Goal: Task Accomplishment & Management: Use online tool/utility

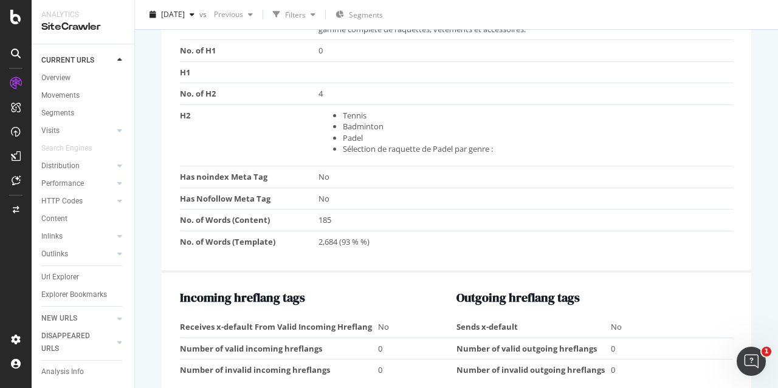
scroll to position [912, 0]
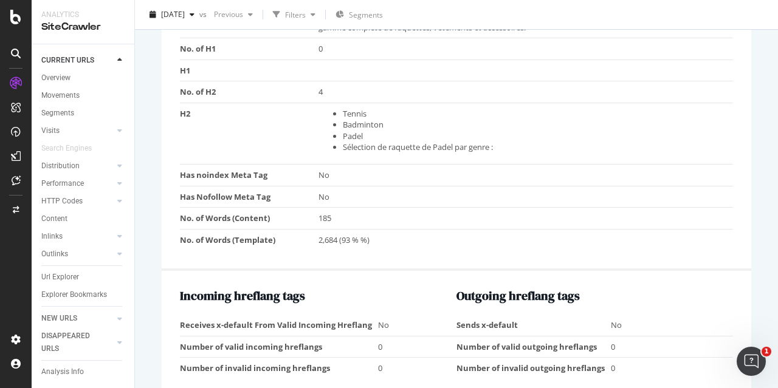
click at [362, 263] on div "Content No. of Titles 1 Title Babolat : Équipement de Tennis, Badminton et Padd…" at bounding box center [457, 84] width 590 height 374
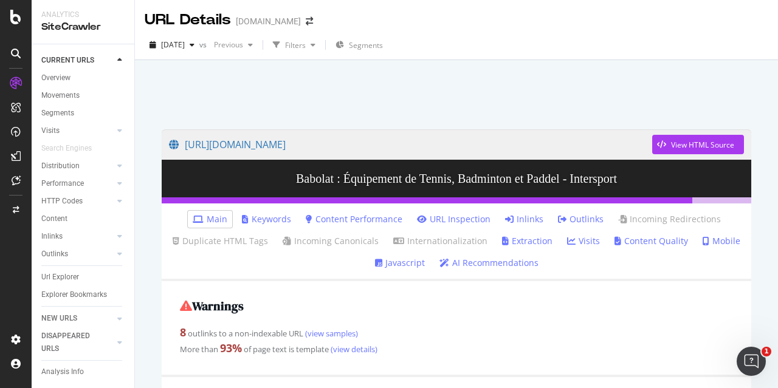
scroll to position [304, 0]
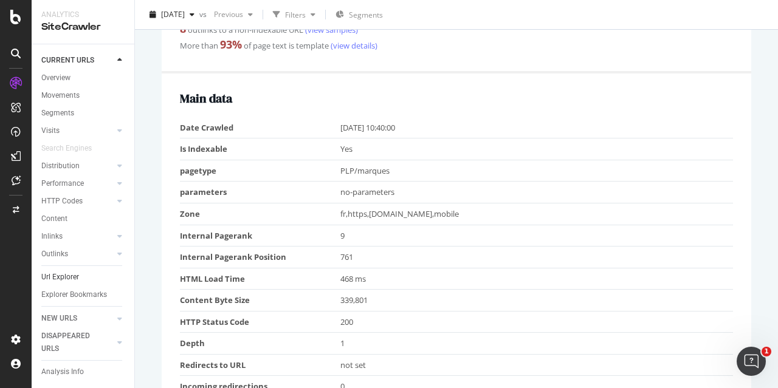
click at [81, 272] on link "Url Explorer" at bounding box center [83, 277] width 84 height 13
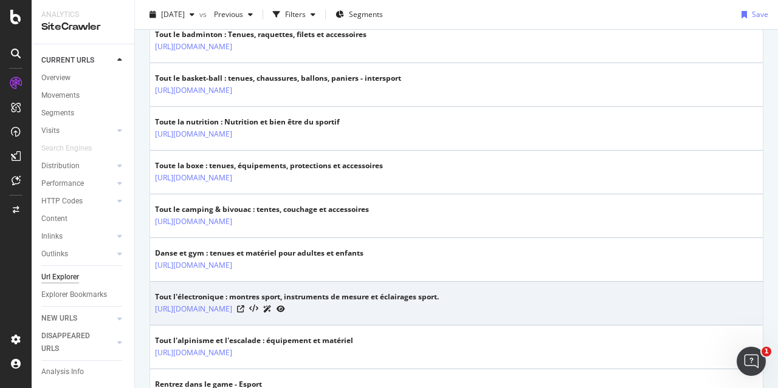
scroll to position [608, 0]
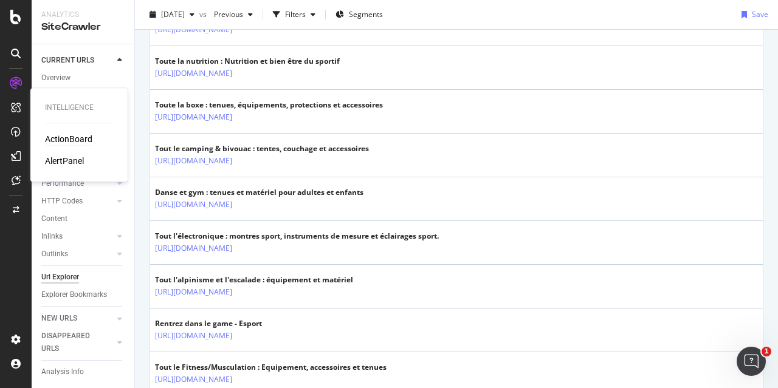
click at [75, 135] on div "ActionBoard" at bounding box center [68, 139] width 47 height 12
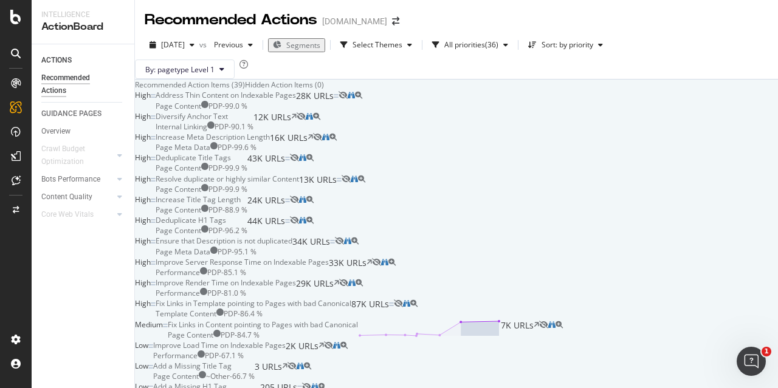
scroll to position [243, 0]
click at [226, 225] on div "Deduplicate H1 Tags" at bounding box center [191, 220] width 70 height 10
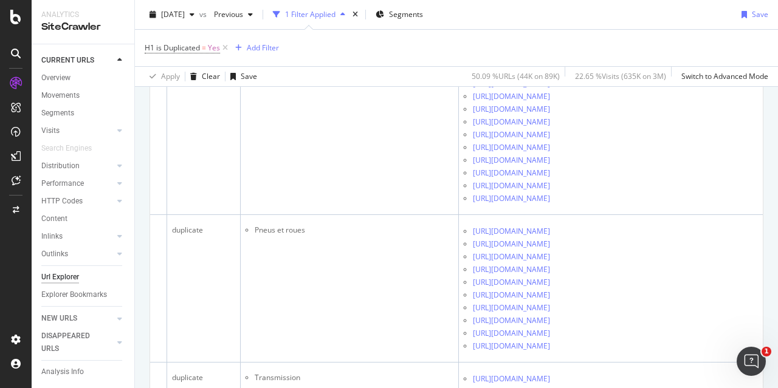
scroll to position [1843, 0]
